Goal: Task Accomplishment & Management: Use online tool/utility

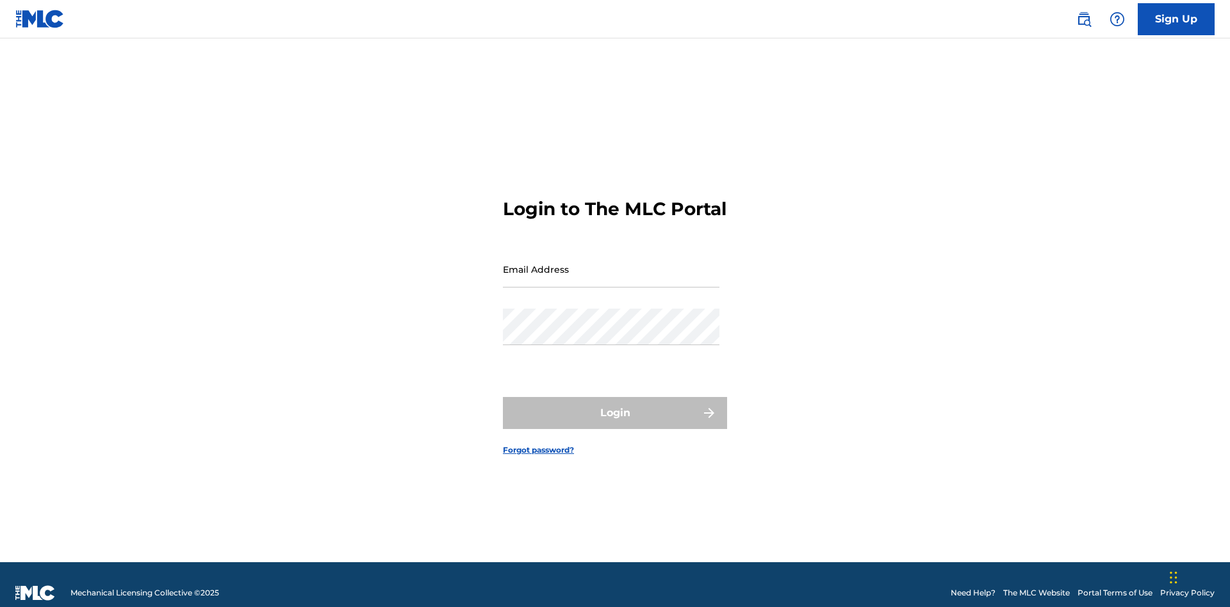
scroll to position [17, 0]
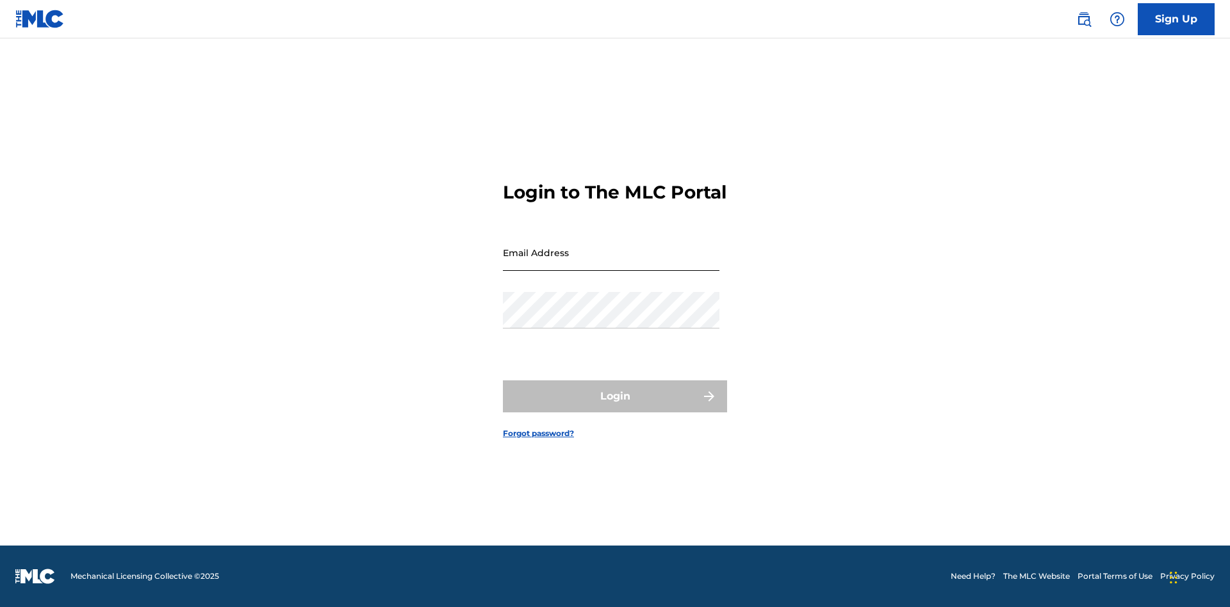
click at [611, 263] on input "Email Address" at bounding box center [611, 252] width 216 height 37
type input "[EMAIL_ADDRESS][DOMAIN_NAME]"
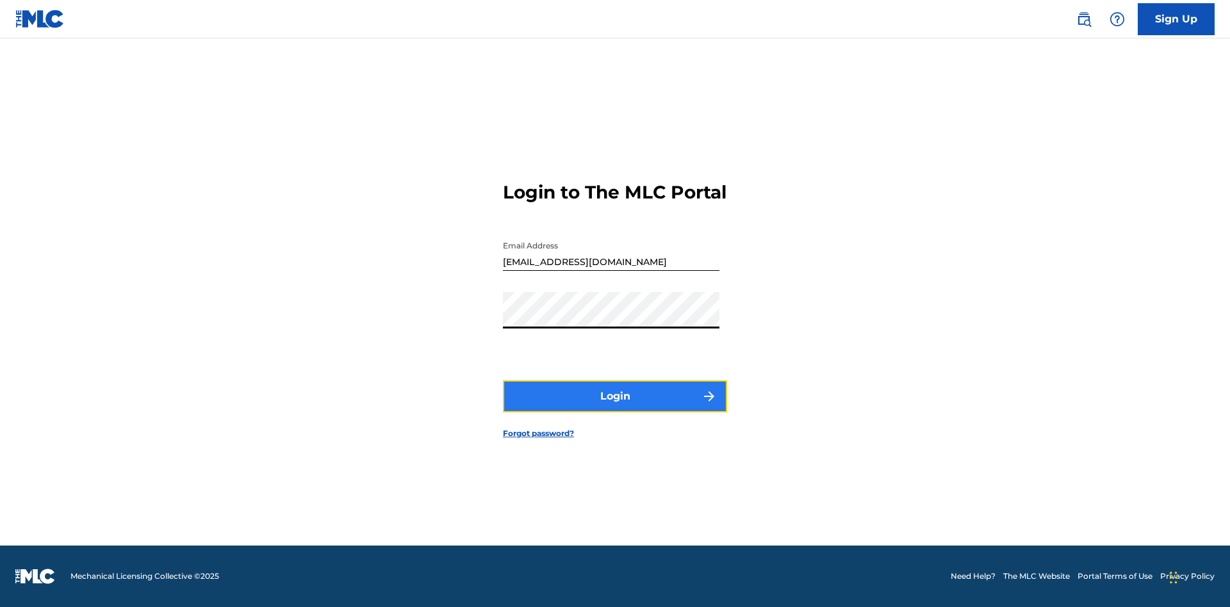
click at [615, 407] on button "Login" at bounding box center [615, 396] width 224 height 32
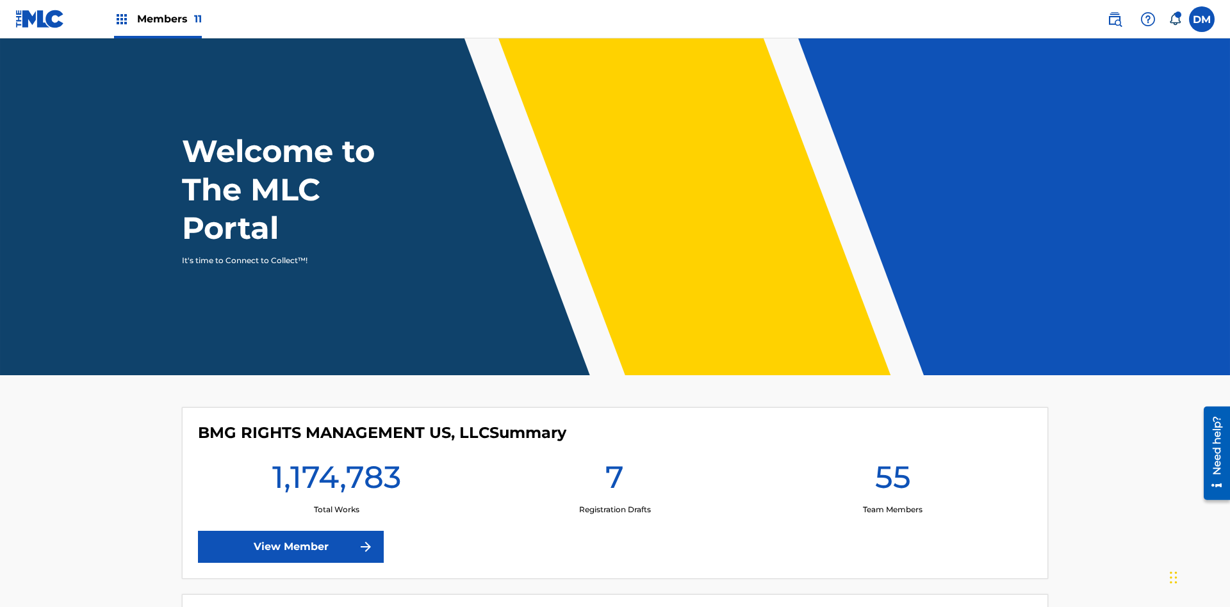
click at [158, 19] on span "Members 11" at bounding box center [169, 19] width 65 height 15
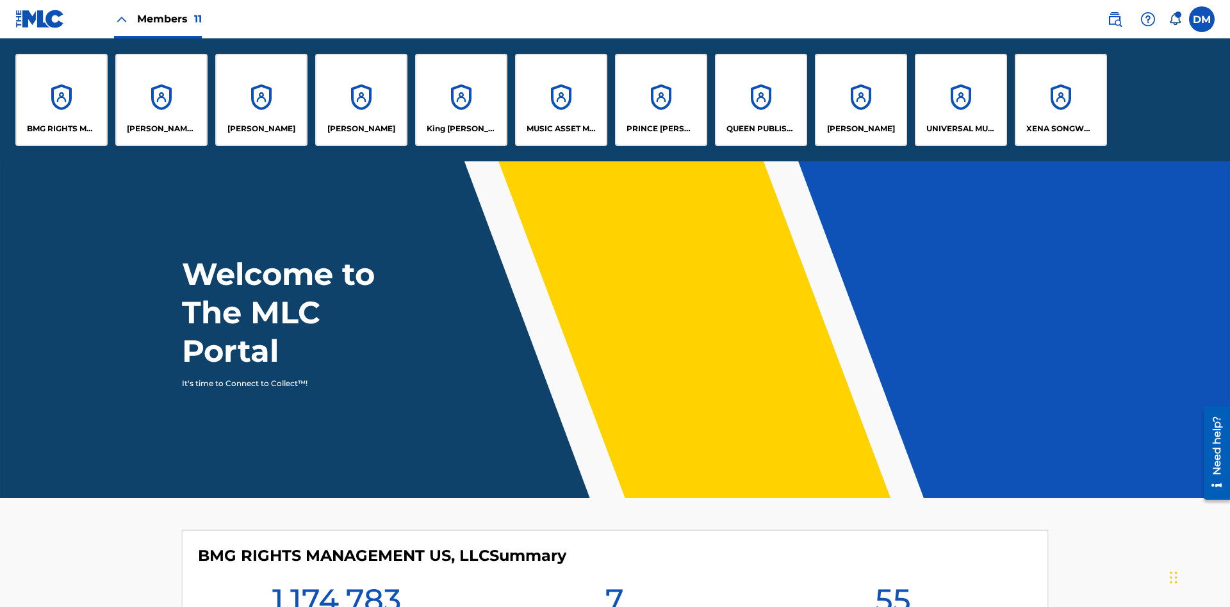
scroll to position [46, 0]
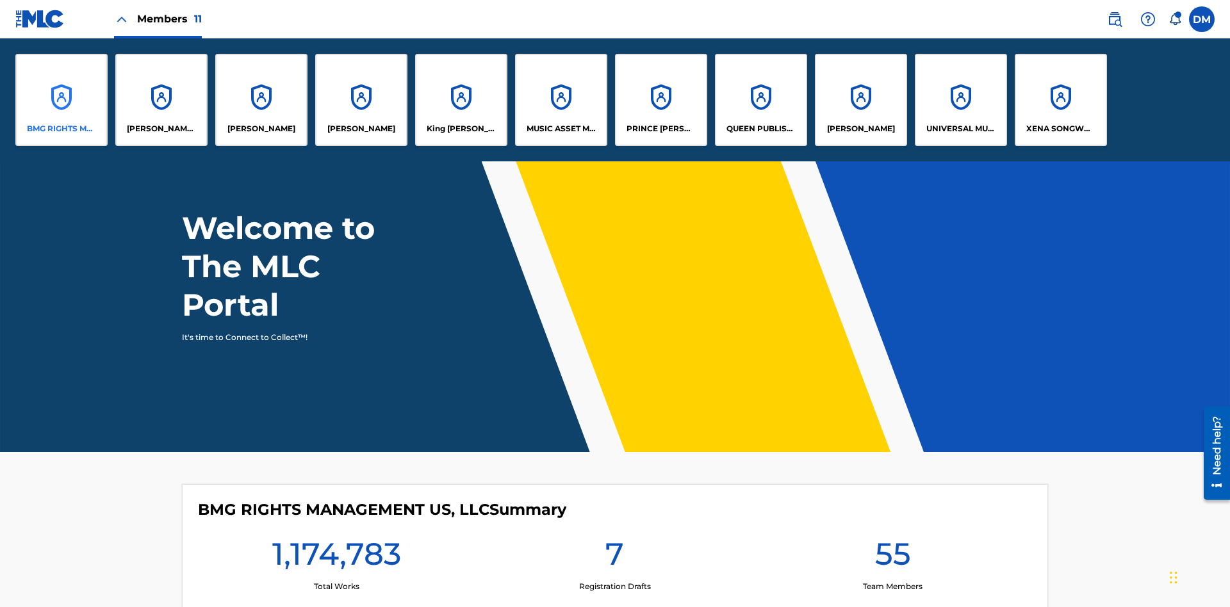
click at [61, 129] on p "BMG RIGHTS MANAGEMENT US, LLC" at bounding box center [62, 129] width 70 height 12
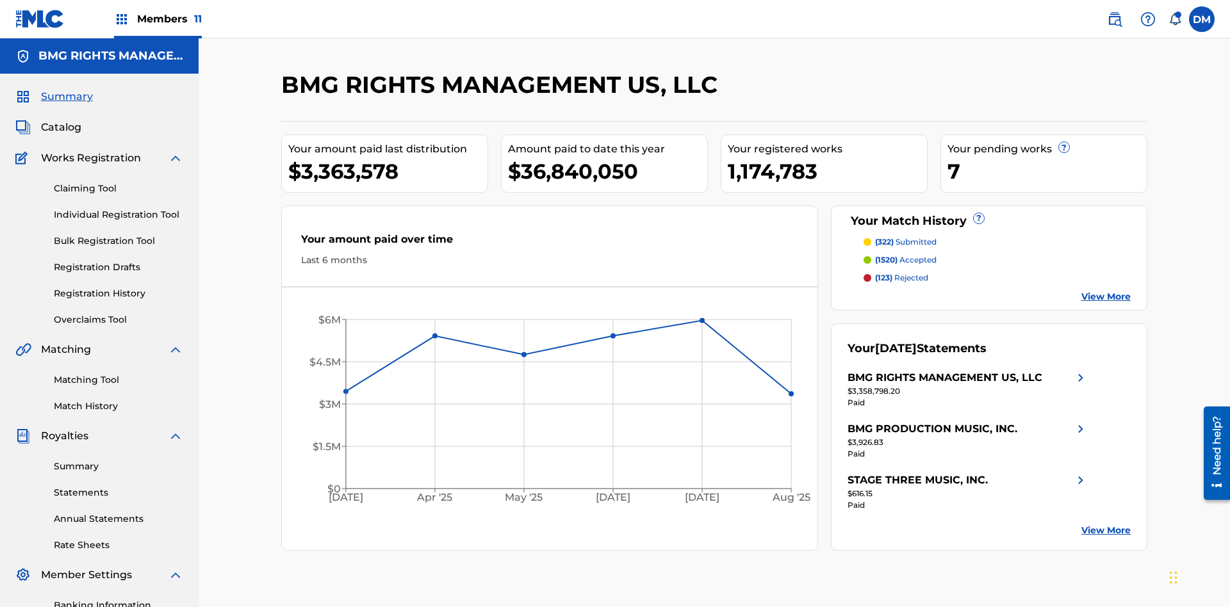
scroll to position [187, 0]
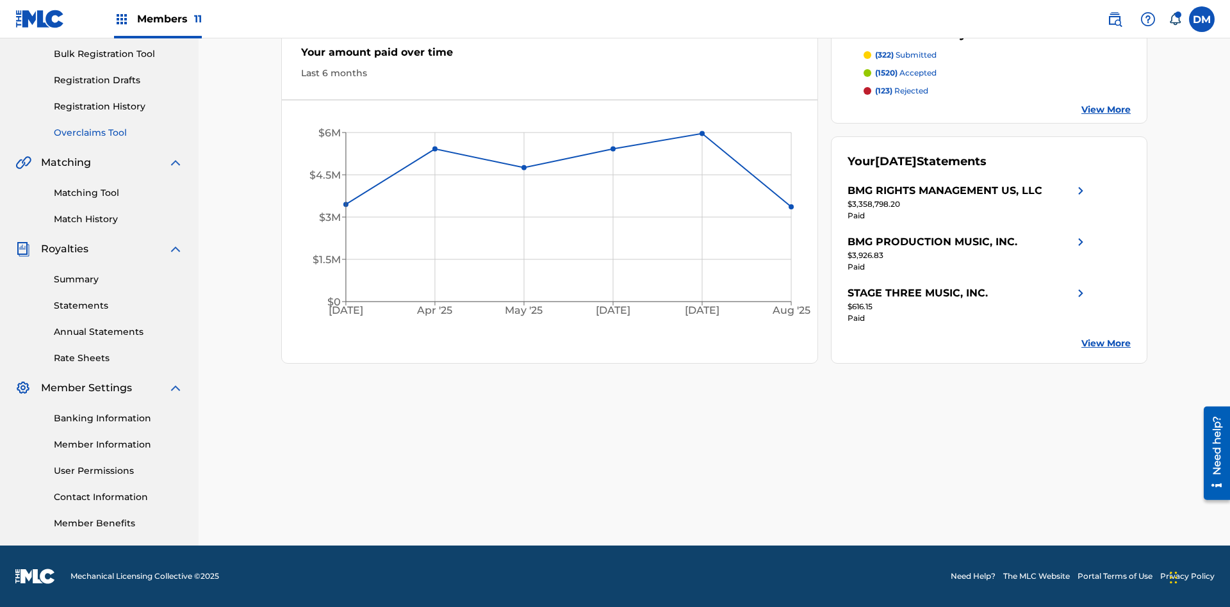
click at [118, 133] on link "Overclaims Tool" at bounding box center [118, 132] width 129 height 13
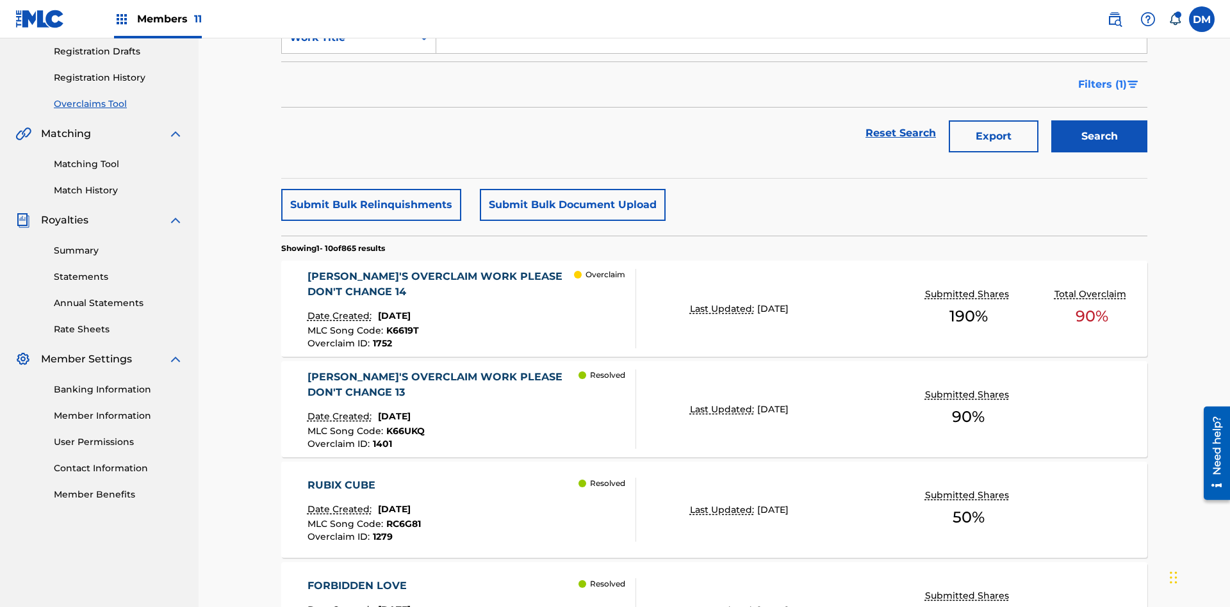
click at [1102, 85] on span "Filters ( 1 )" at bounding box center [1102, 84] width 49 height 15
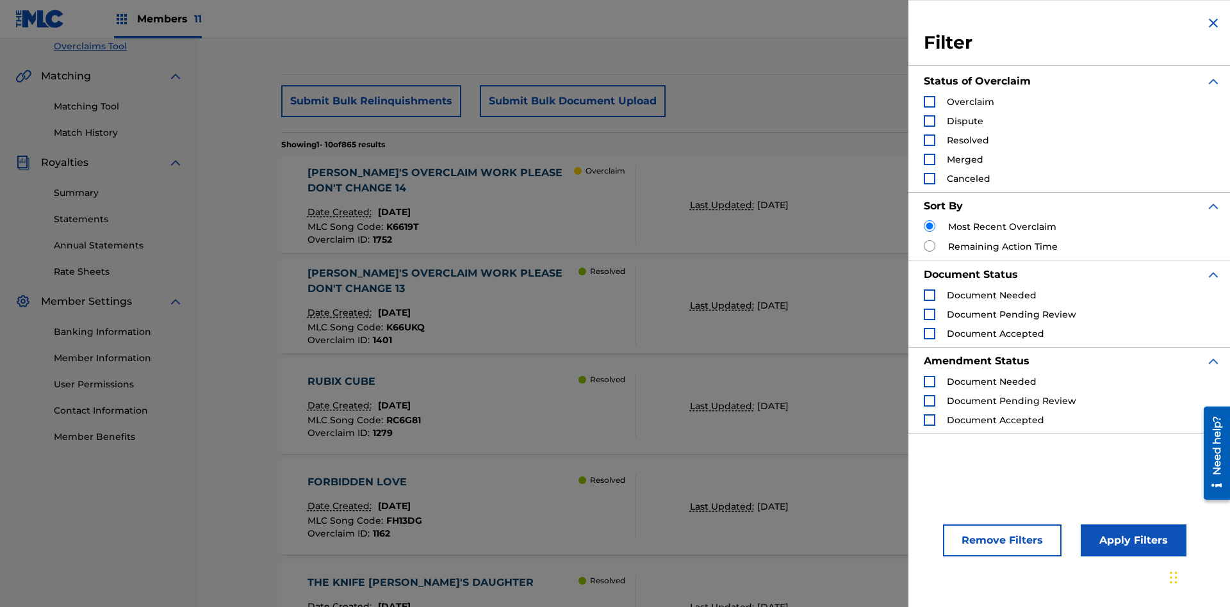
click at [929, 140] on div "Search Form" at bounding box center [930, 141] width 12 height 12
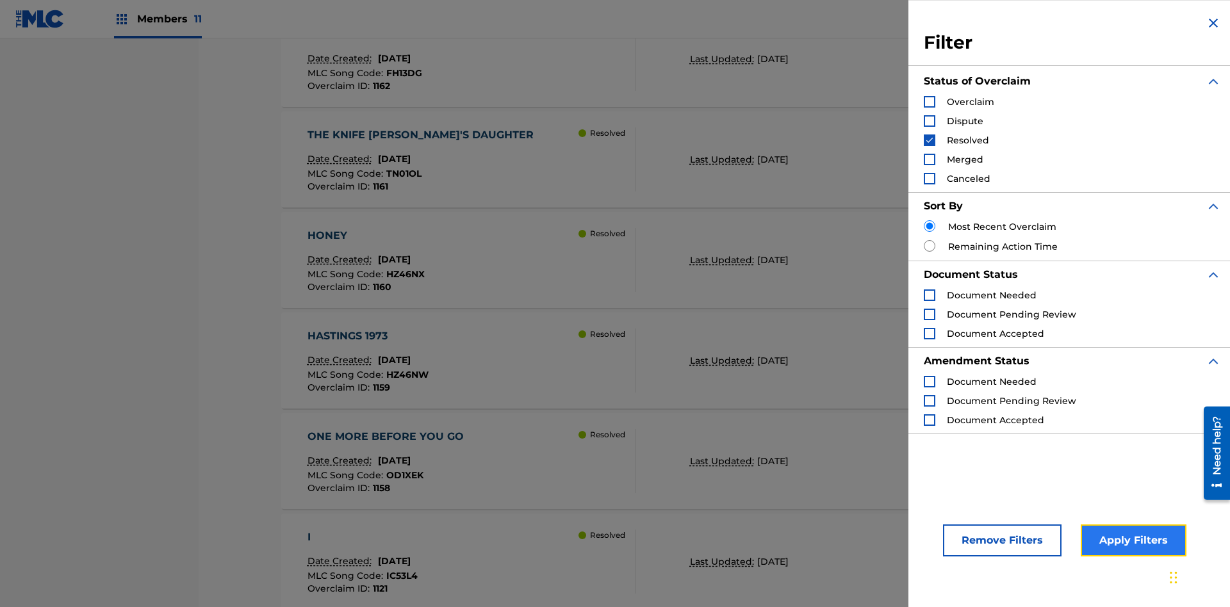
click at [1131, 541] on button "Apply Filters" at bounding box center [1133, 541] width 106 height 32
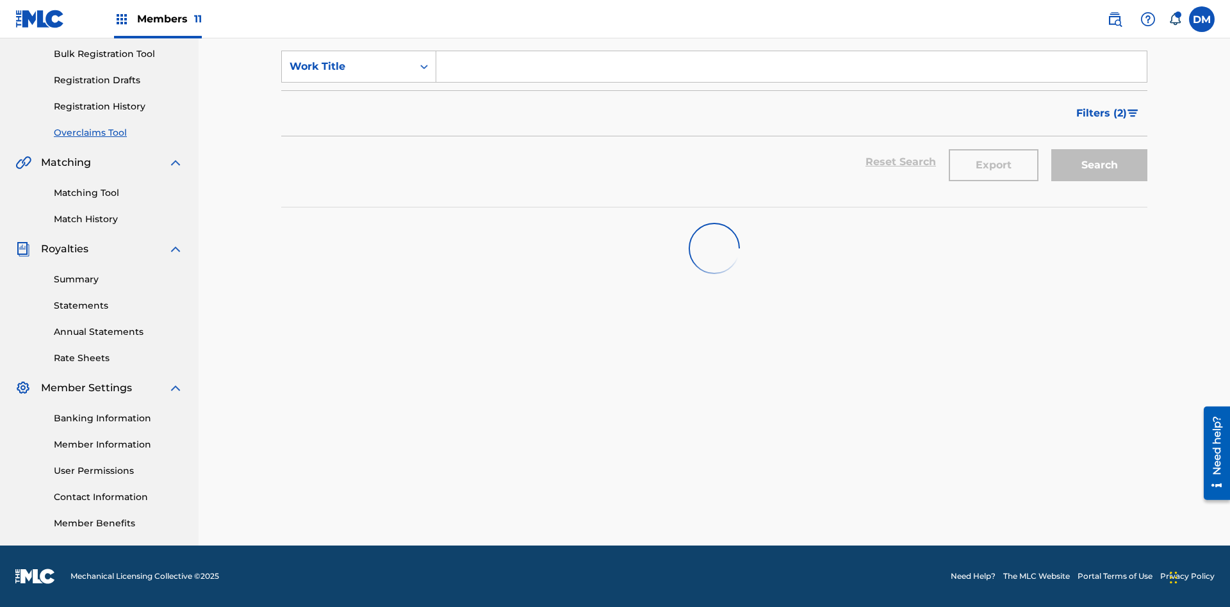
scroll to position [187, 0]
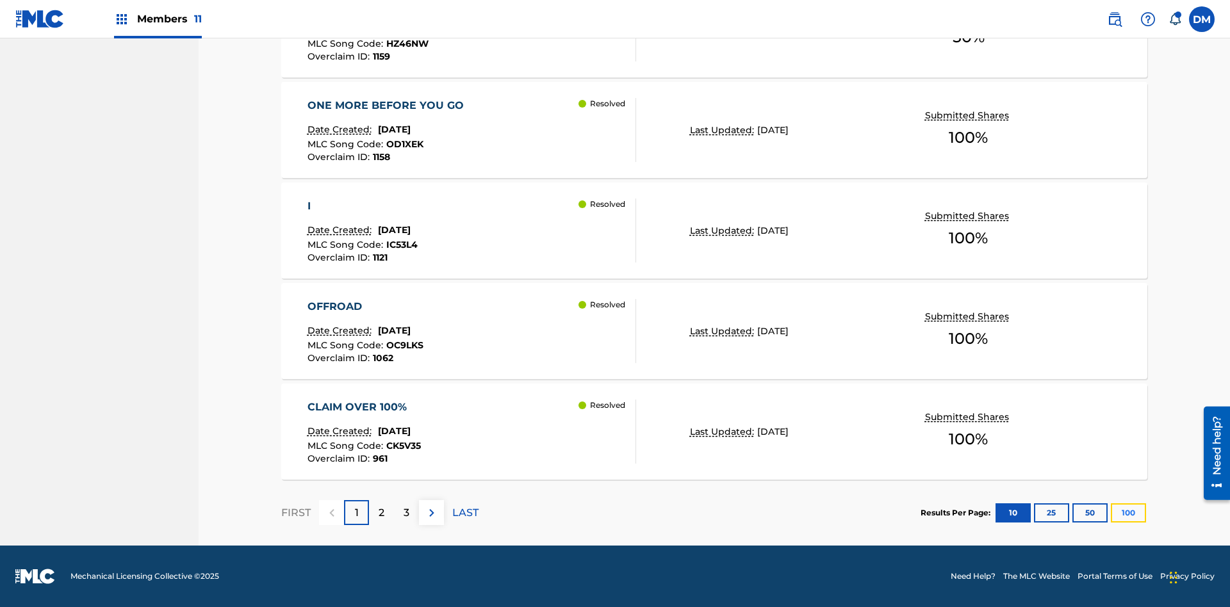
click at [1111, 512] on button "100" at bounding box center [1128, 512] width 35 height 19
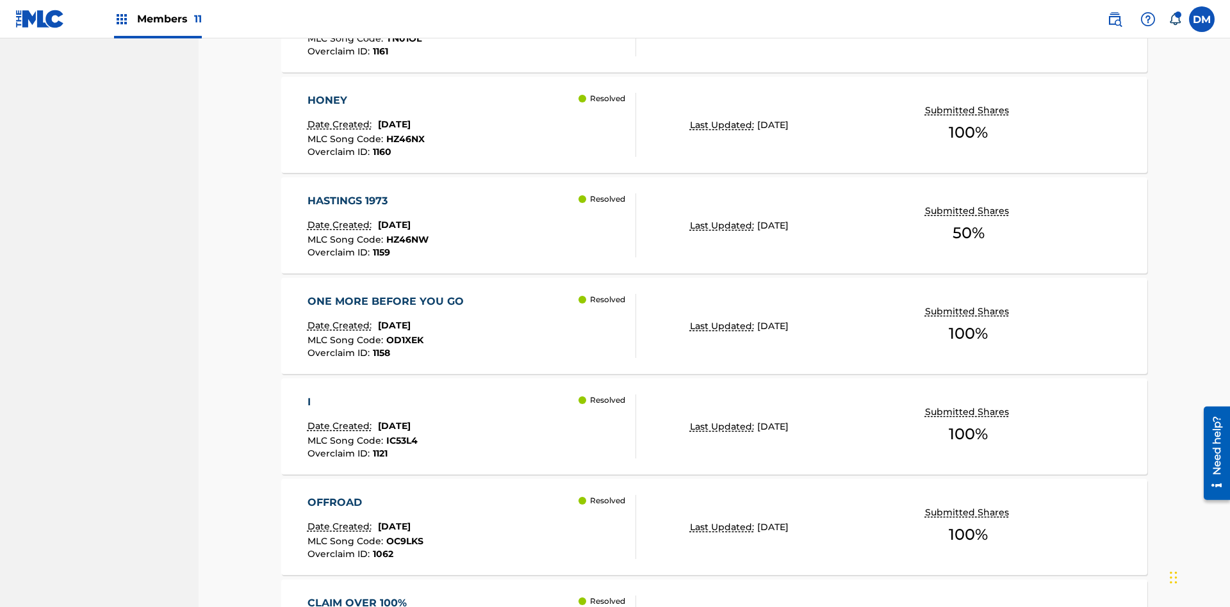
click at [714, 125] on p "Last Updated:" at bounding box center [723, 124] width 67 height 13
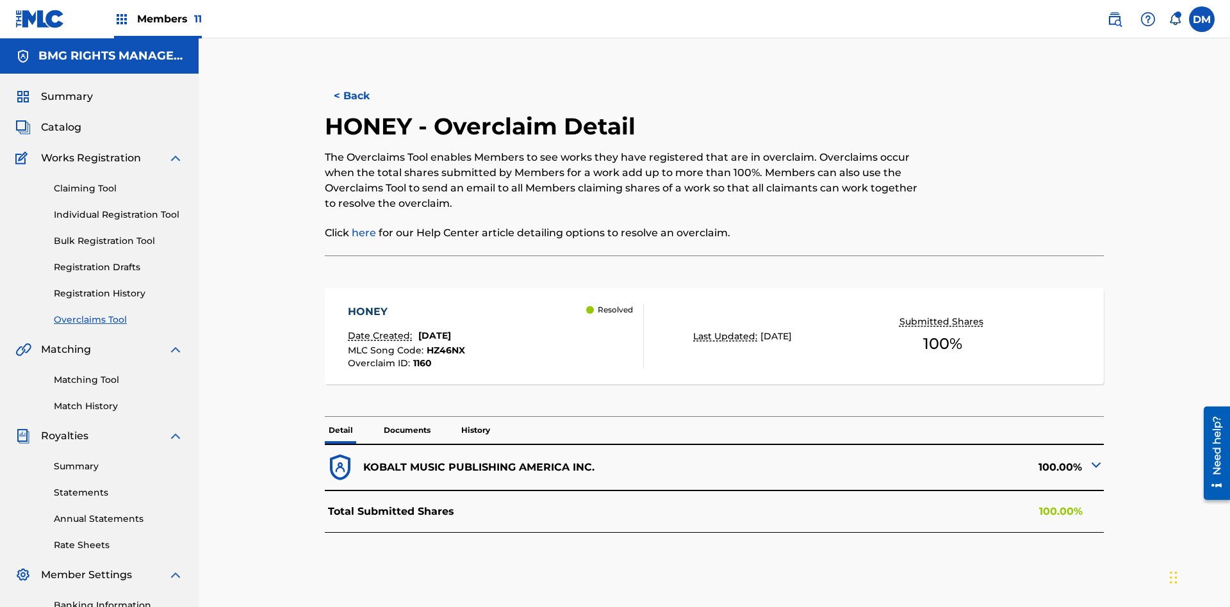
scroll to position [187, 0]
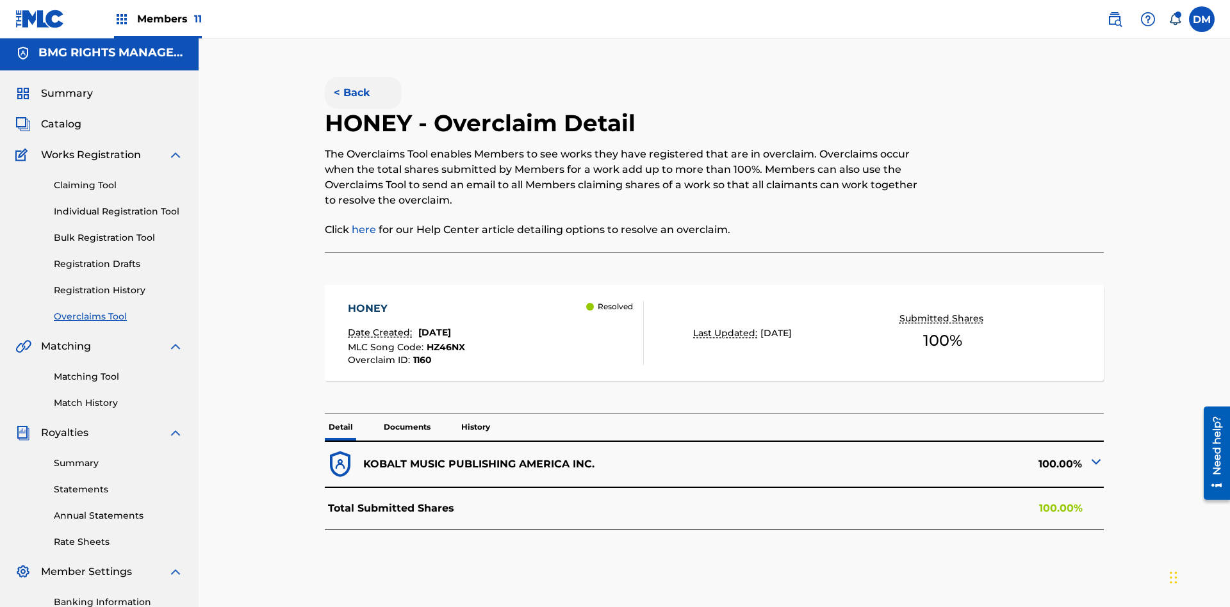
click at [363, 93] on button "< Back" at bounding box center [363, 93] width 77 height 32
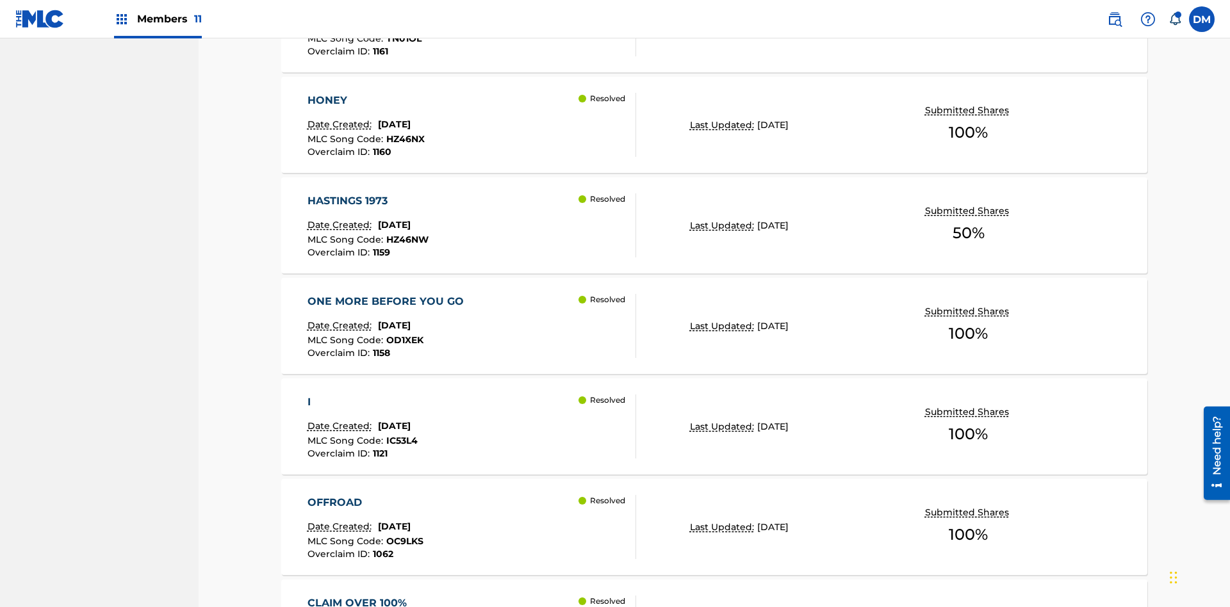
scroll to position [2009, 0]
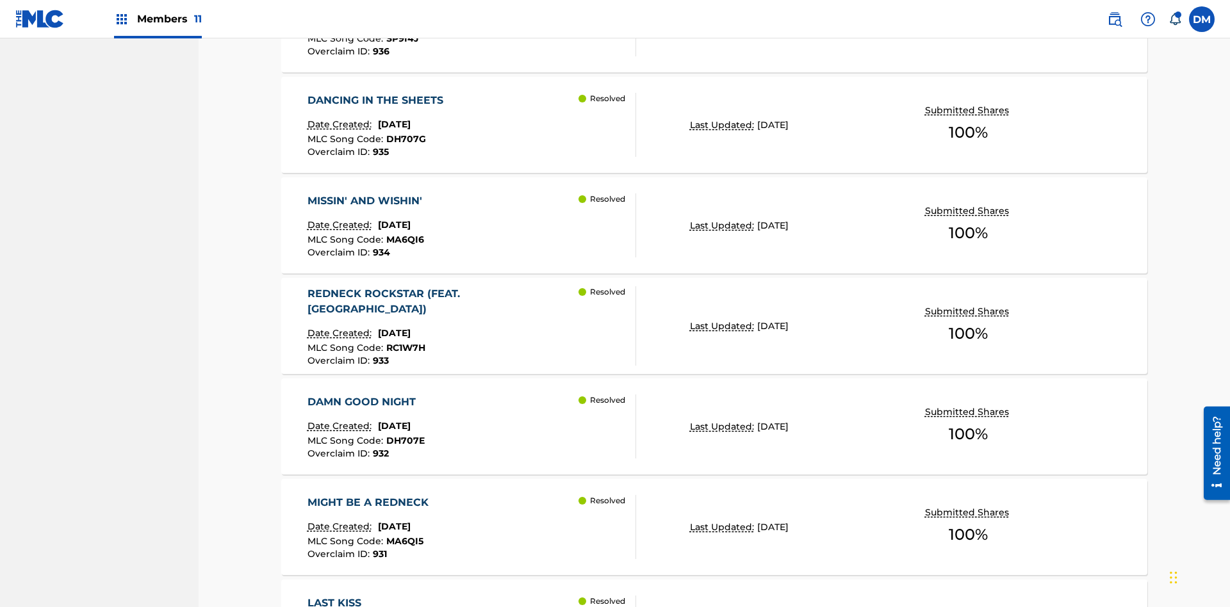
click at [714, 125] on p "Last Updated:" at bounding box center [723, 124] width 67 height 13
